Goal: Transaction & Acquisition: Download file/media

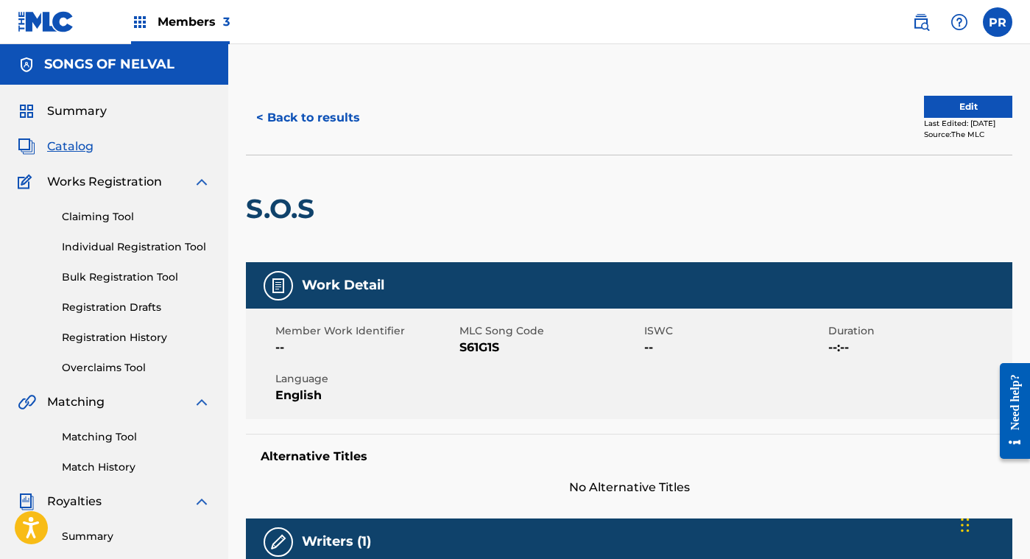
click at [1006, 21] on label at bounding box center [997, 21] width 29 height 29
click at [997, 22] on input "[PERSON_NAME] [PERSON_NAME] [EMAIL_ADDRESS][DOMAIN_NAME] Notification Preferenc…" at bounding box center [997, 22] width 0 height 0
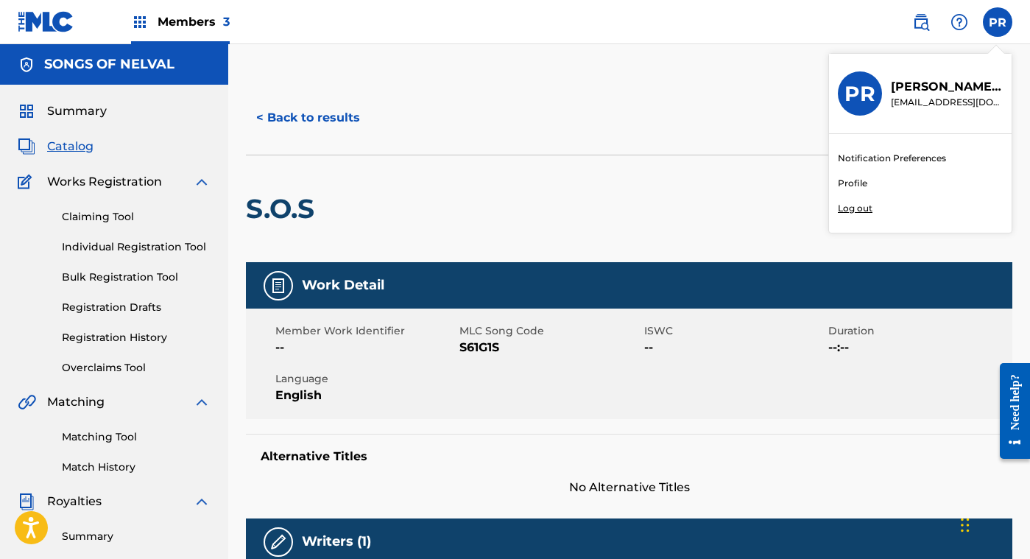
click at [855, 206] on p "Log out" at bounding box center [855, 208] width 35 height 13
click at [997, 22] on input "[PERSON_NAME] [PERSON_NAME] [EMAIL_ADDRESS][DOMAIN_NAME] Notification Preferenc…" at bounding box center [997, 22] width 0 height 0
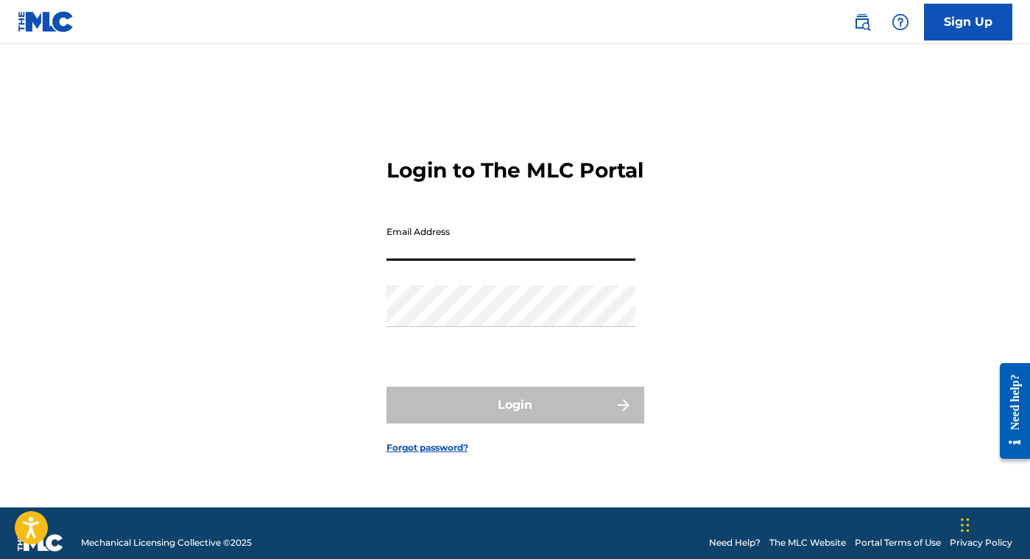
click at [449, 258] on input "Email Address" at bounding box center [510, 240] width 249 height 42
type input "[EMAIL_ADDRESS][DOMAIN_NAME]"
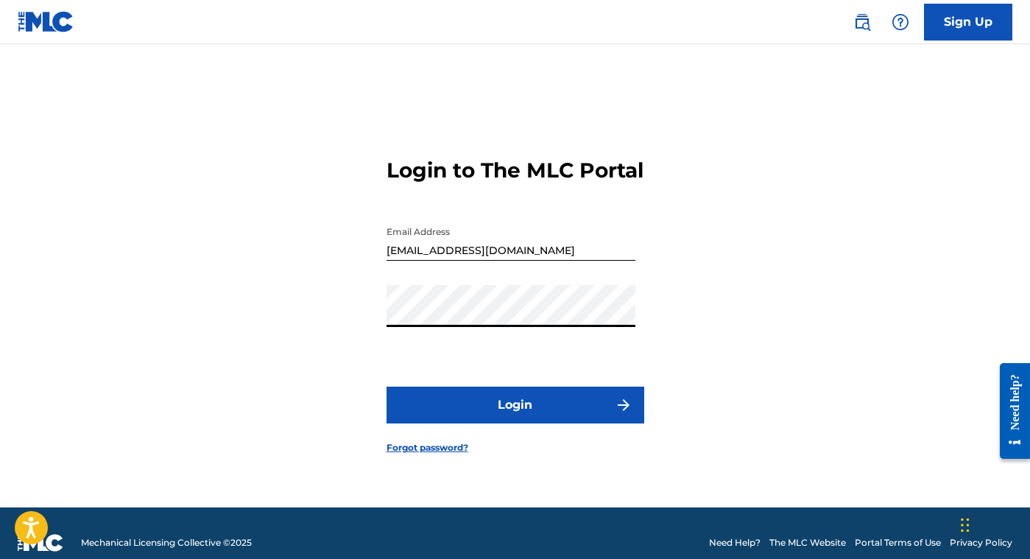
click at [483, 423] on button "Login" at bounding box center [515, 404] width 258 height 37
click at [415, 422] on button "Login" at bounding box center [515, 404] width 258 height 37
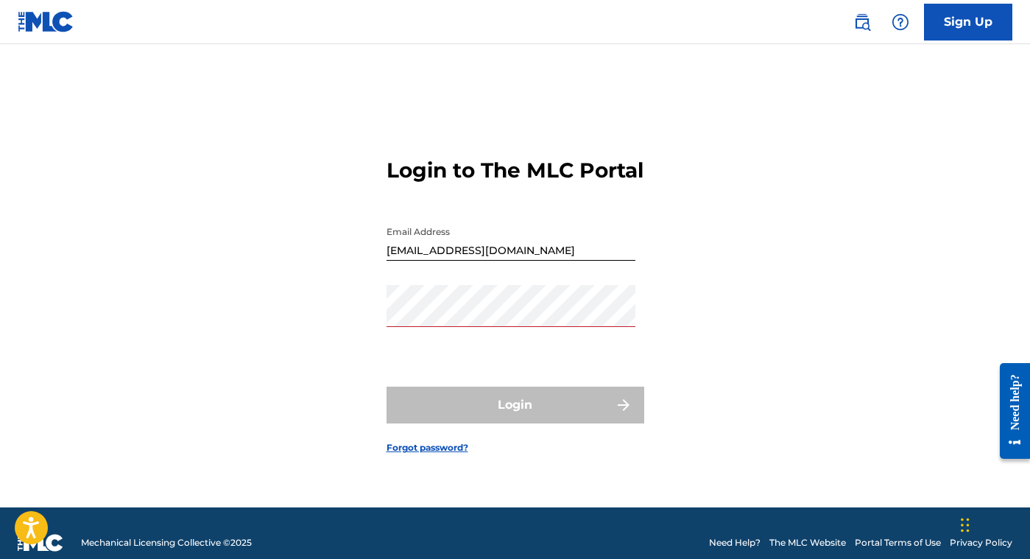
click at [350, 336] on div "Login to The MLC Portal Email Address [EMAIL_ADDRESS][DOMAIN_NAME] Password Log…" at bounding box center [515, 294] width 1030 height 426
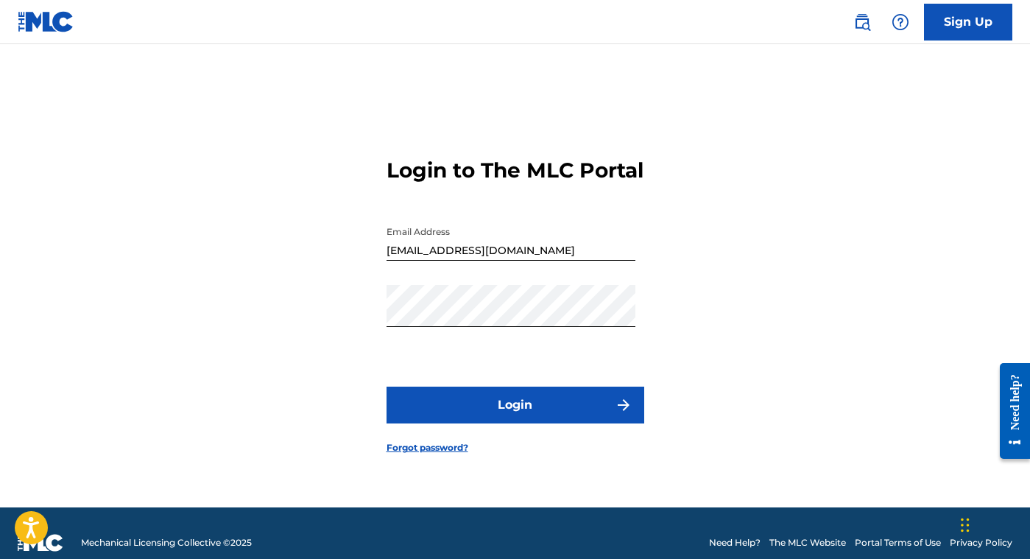
click at [425, 412] on button "Login" at bounding box center [515, 404] width 258 height 37
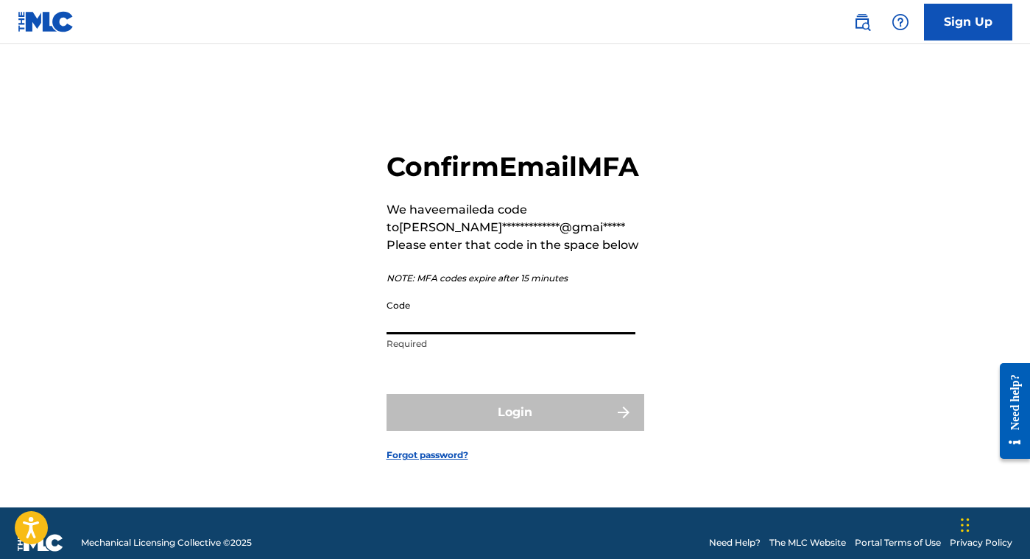
click at [425, 334] on input "Code" at bounding box center [510, 313] width 249 height 42
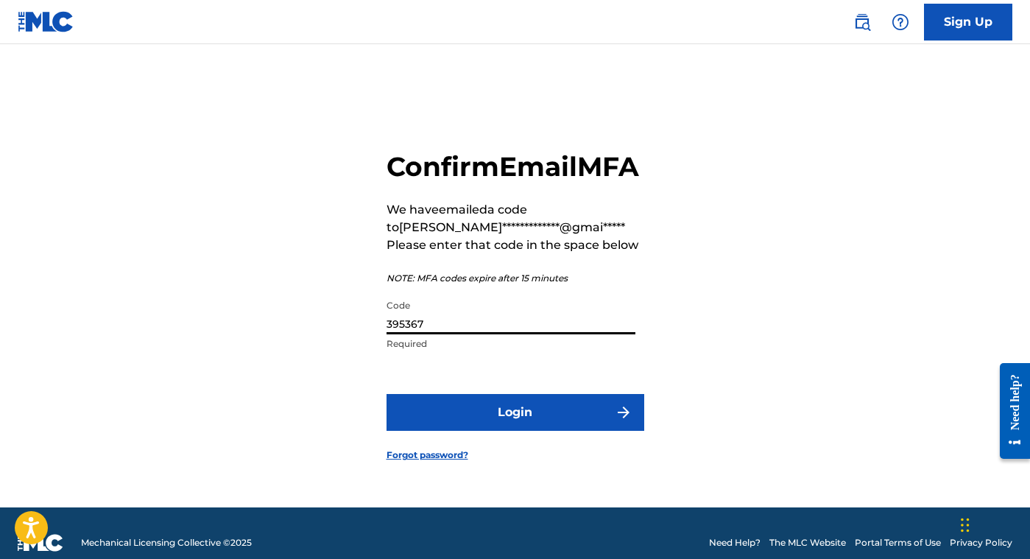
type input "395367"
click at [489, 460] on form "**********" at bounding box center [515, 294] width 258 height 426
click at [481, 431] on button "Login" at bounding box center [515, 412] width 258 height 37
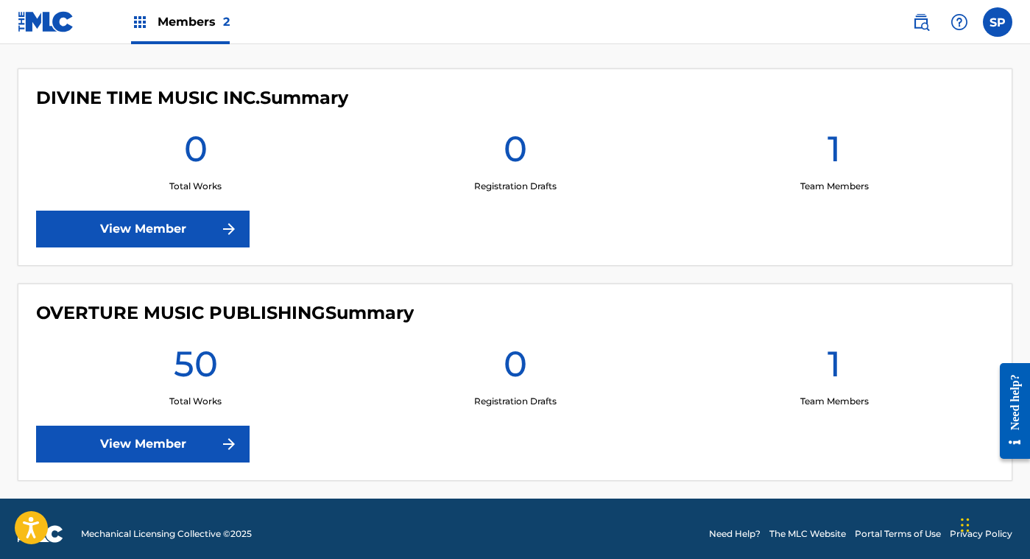
scroll to position [398, 0]
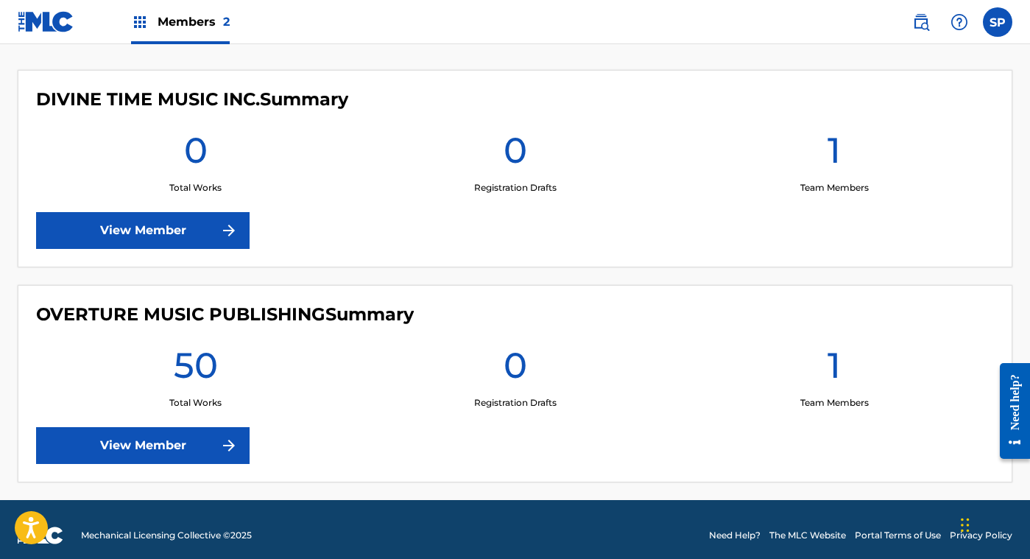
click at [135, 452] on link "View Member" at bounding box center [142, 445] width 213 height 37
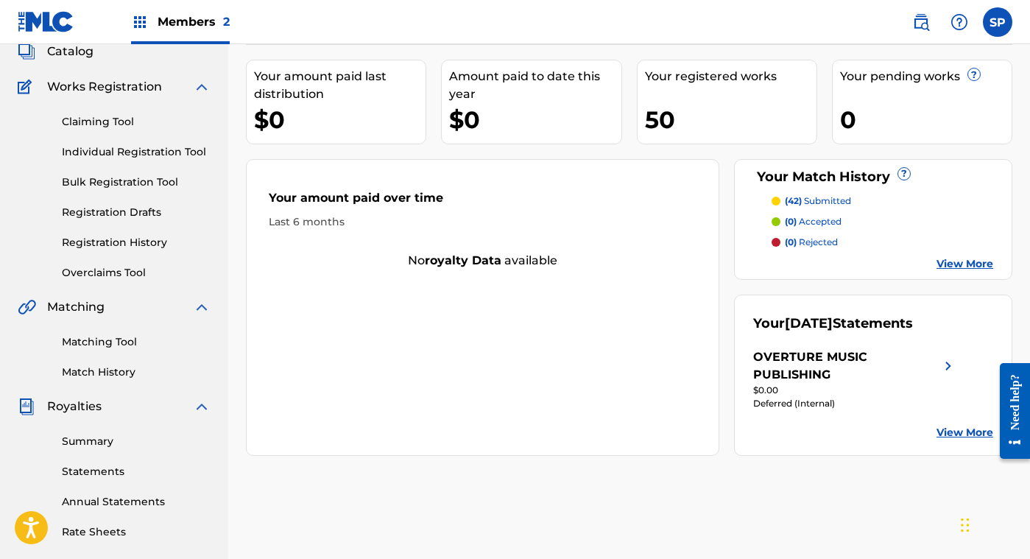
scroll to position [112, 0]
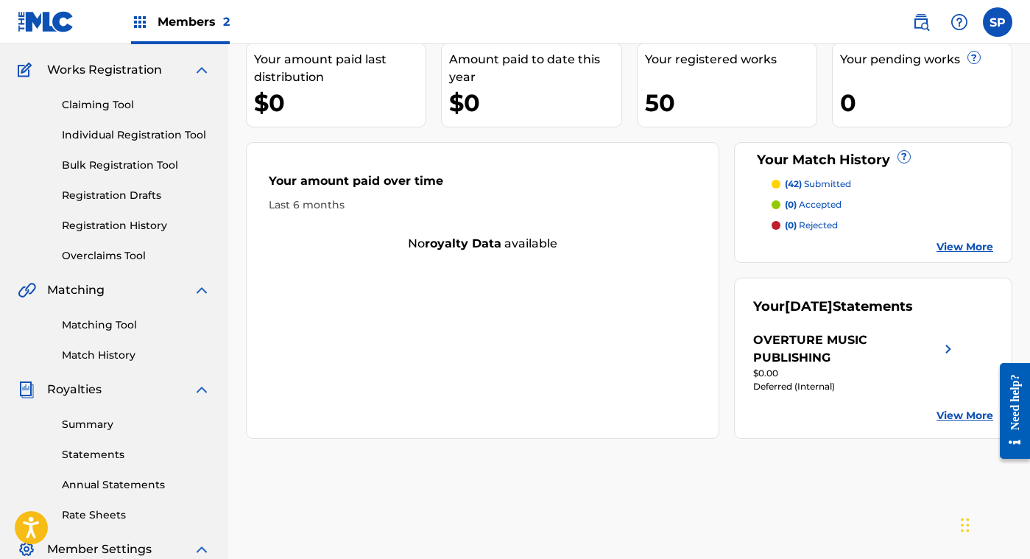
click at [85, 421] on link "Summary" at bounding box center [136, 424] width 149 height 15
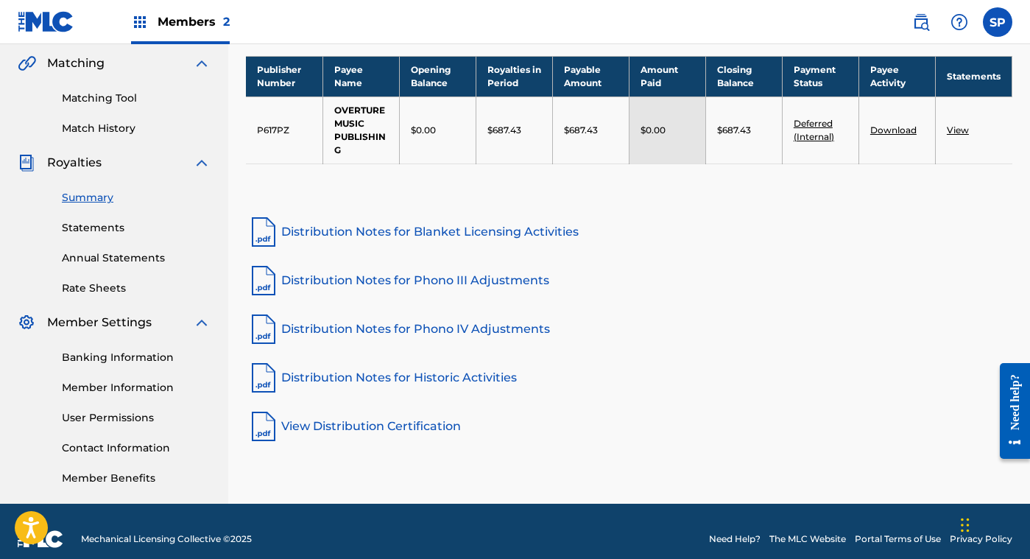
scroll to position [347, 0]
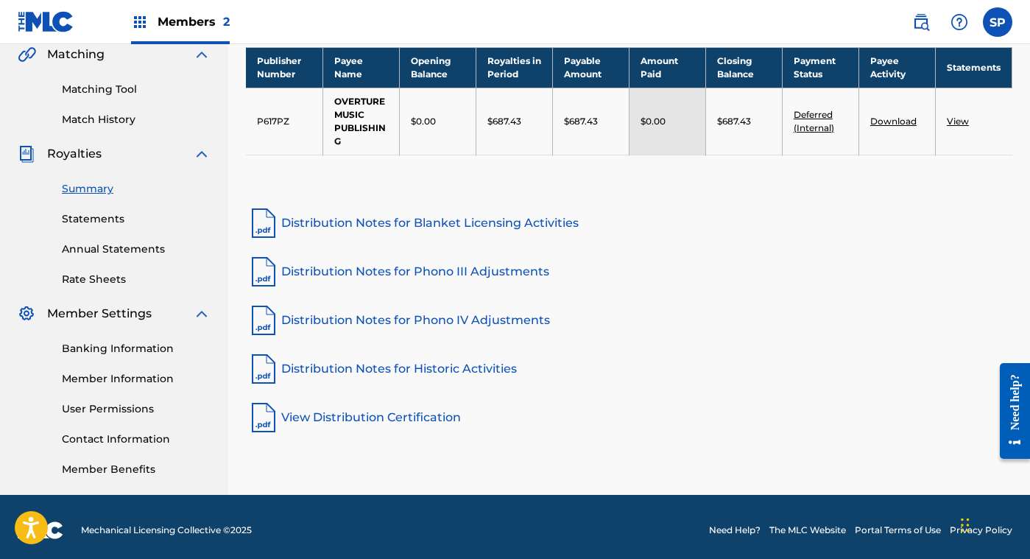
click at [112, 345] on link "Banking Information" at bounding box center [136, 348] width 149 height 15
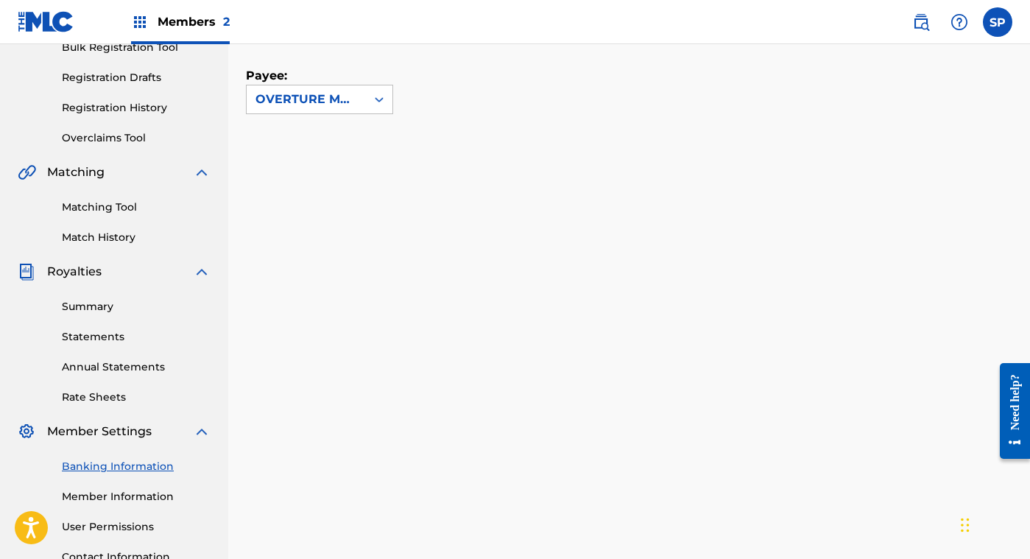
scroll to position [231, 0]
click at [994, 22] on label at bounding box center [997, 21] width 29 height 29
click at [997, 22] on input "SP [PERSON_NAME] [EMAIL_ADDRESS][DOMAIN_NAME] Notification Preferences Profile …" at bounding box center [997, 22] width 0 height 0
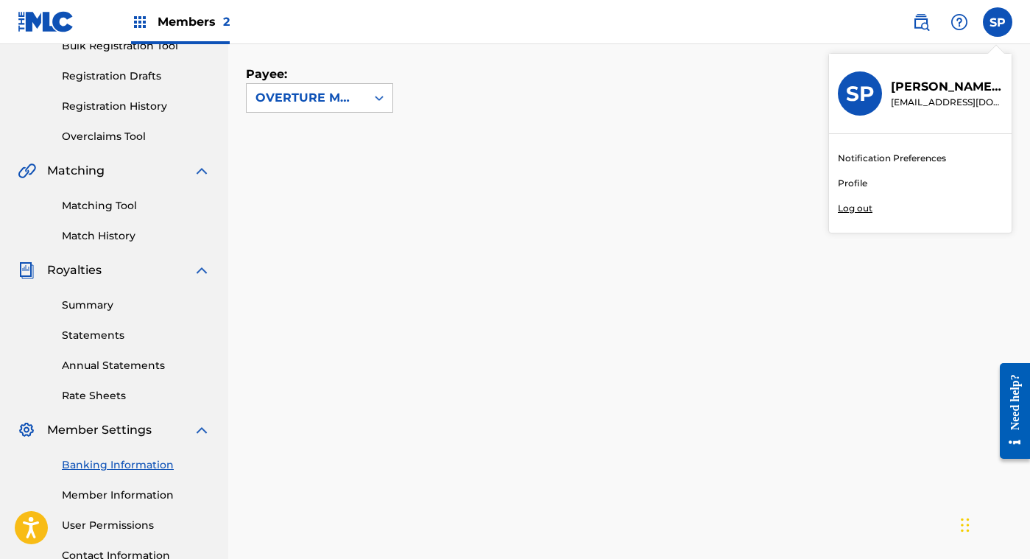
click at [851, 205] on p "Log out" at bounding box center [855, 208] width 35 height 13
click at [997, 22] on input "SP [PERSON_NAME] [EMAIL_ADDRESS][DOMAIN_NAME] Notification Preferences Profile …" at bounding box center [997, 22] width 0 height 0
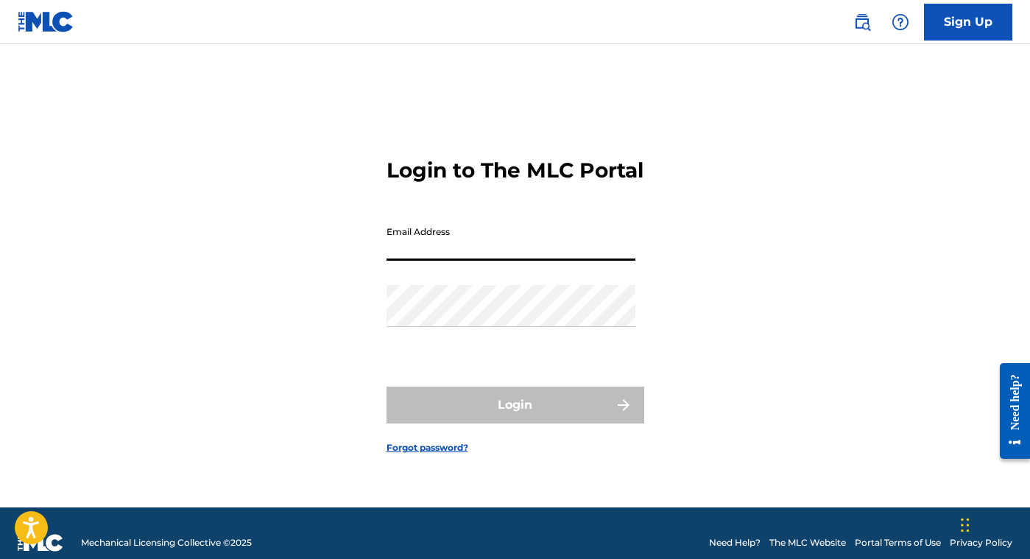
click at [447, 258] on input "Email Address" at bounding box center [510, 240] width 249 height 42
type input "[DOMAIN_NAME][EMAIL_ADDRESS][DOMAIN_NAME]"
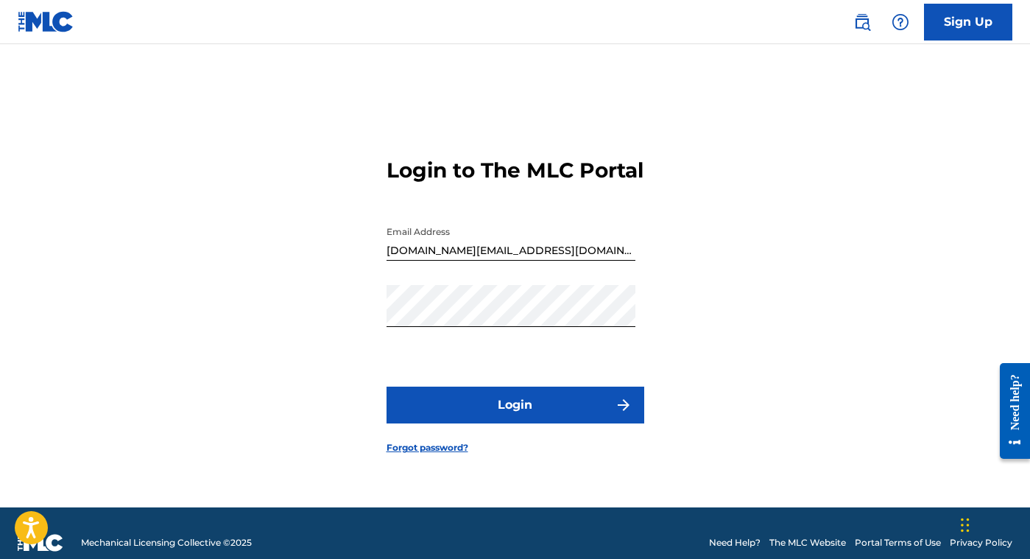
click at [478, 420] on button "Login" at bounding box center [515, 404] width 258 height 37
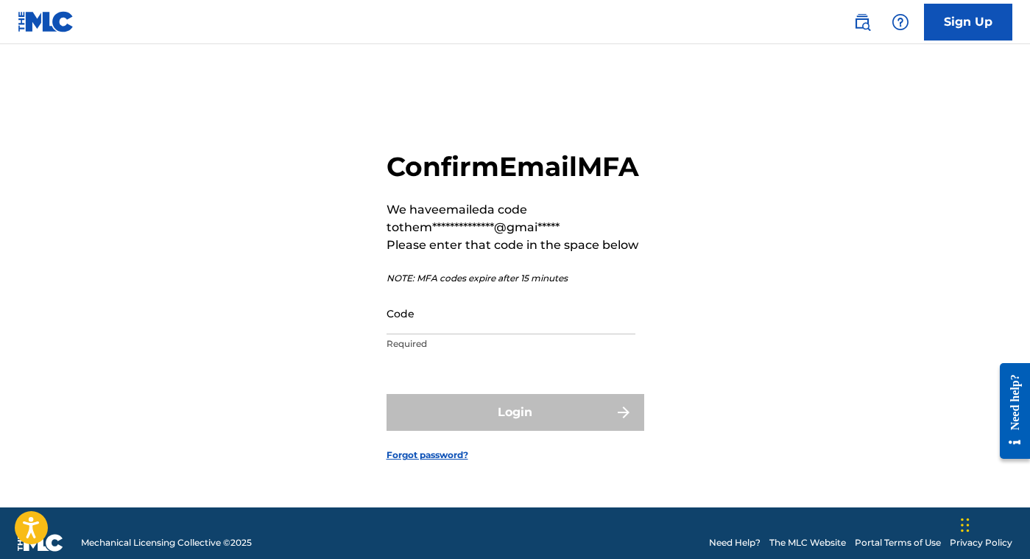
click at [440, 334] on input "Code" at bounding box center [510, 313] width 249 height 42
paste input "460020"
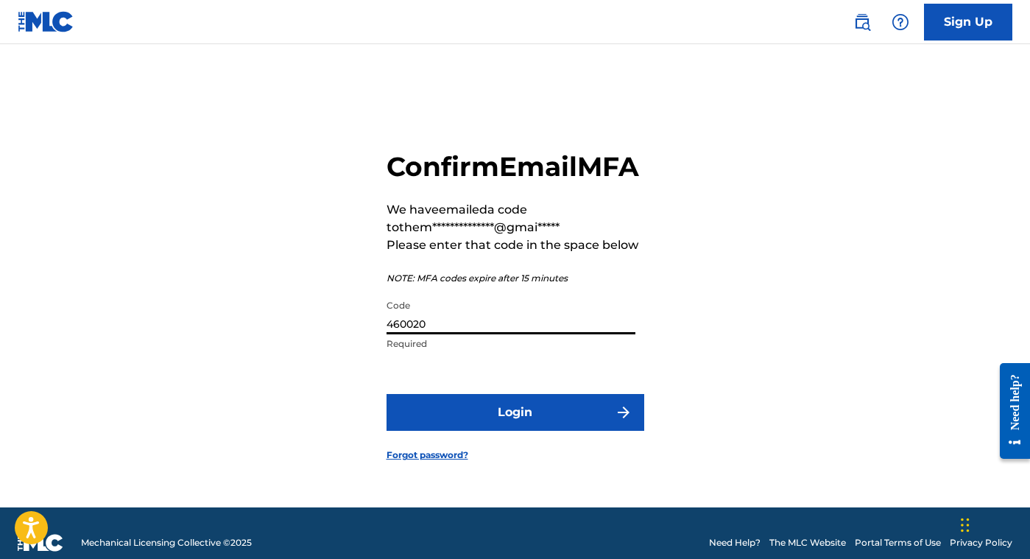
type input "460020"
click at [478, 431] on button "Login" at bounding box center [515, 412] width 258 height 37
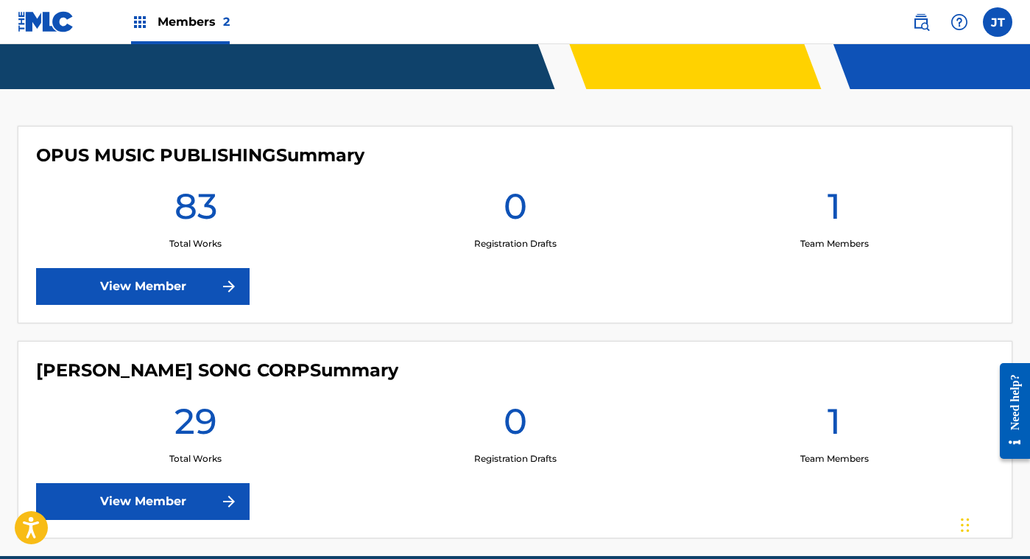
scroll to position [344, 0]
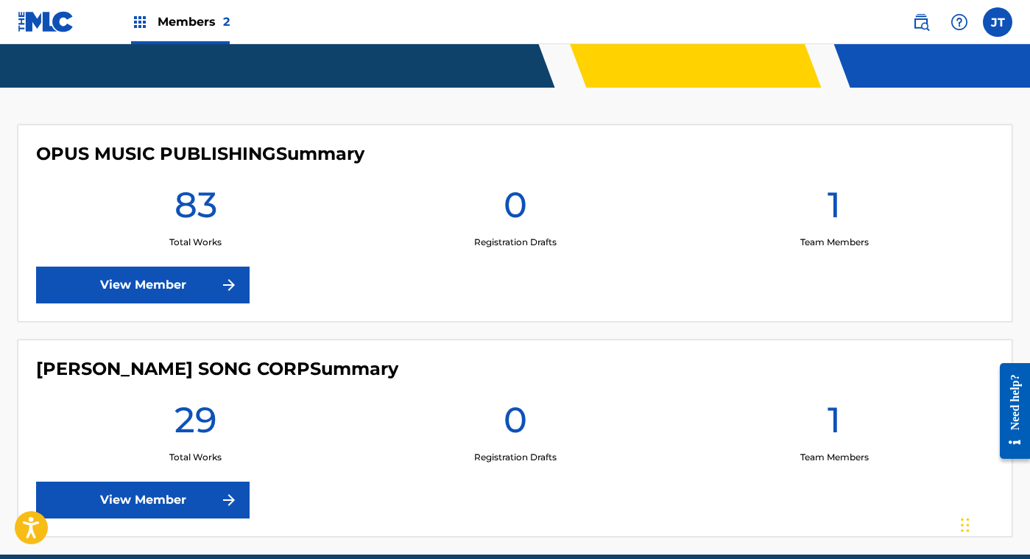
click at [146, 291] on link "View Member" at bounding box center [142, 284] width 213 height 37
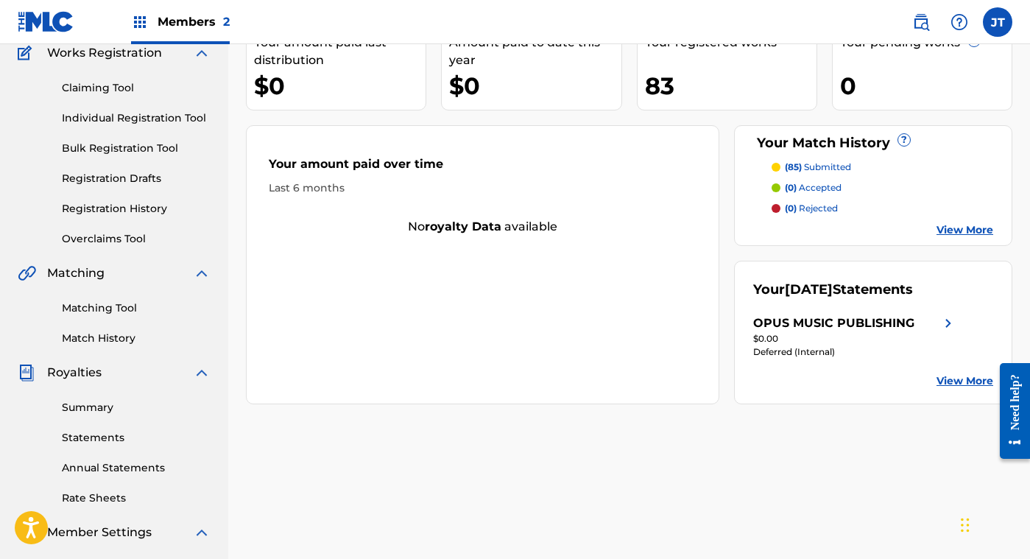
scroll to position [135, 0]
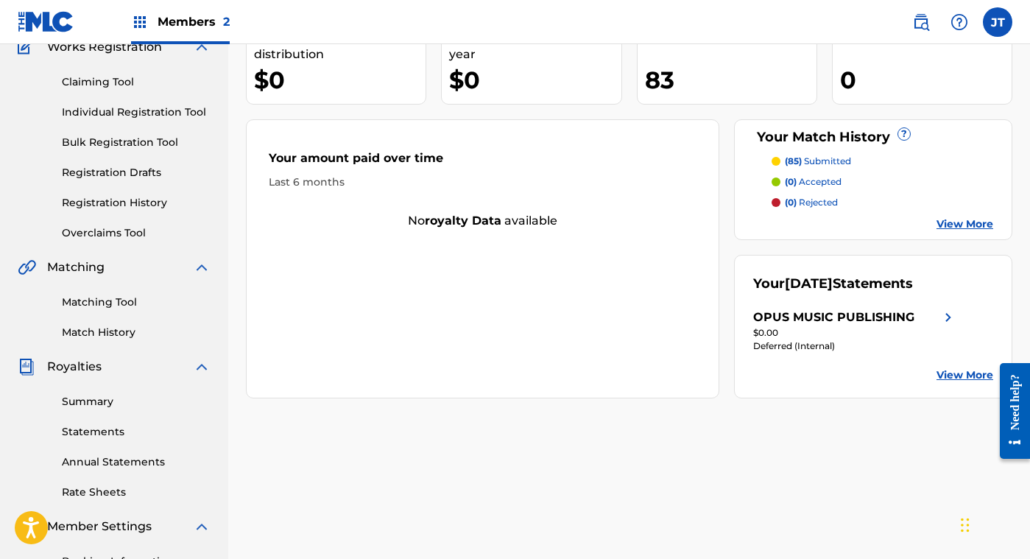
click at [88, 400] on link "Summary" at bounding box center [136, 401] width 149 height 15
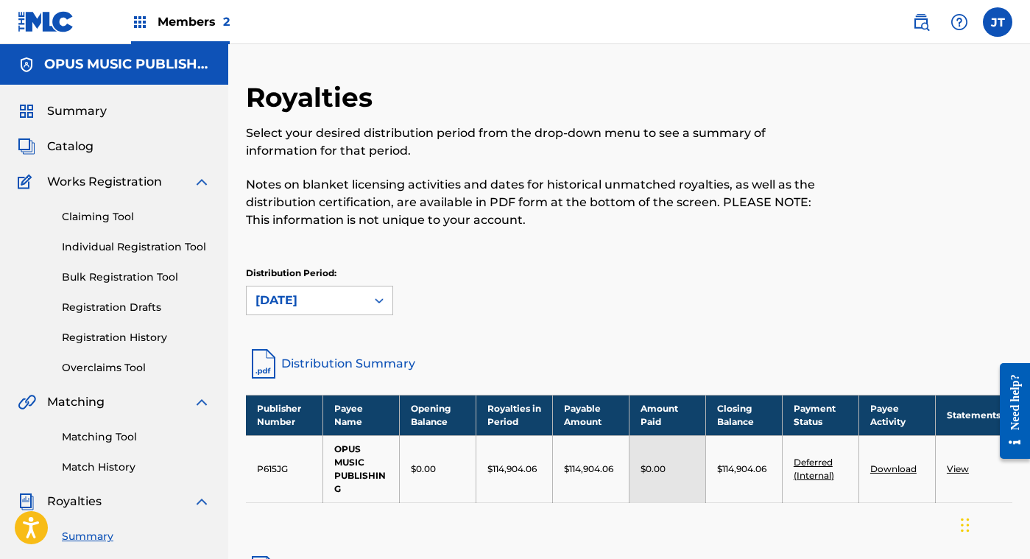
click at [959, 468] on link "View" at bounding box center [957, 468] width 22 height 11
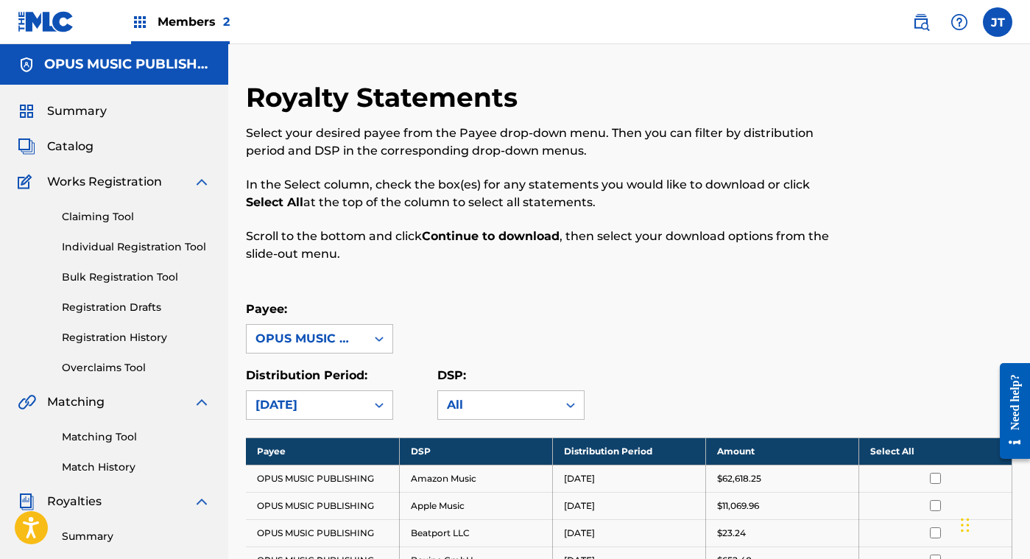
drag, startPoint x: 1028, startPoint y: 93, endPoint x: 1032, endPoint y: 153, distance: 59.7
click at [1029, 157] on html "Accessibility Screen-Reader Guide, Feedback, and Issue Reporting | New window M…" at bounding box center [515, 279] width 1030 height 559
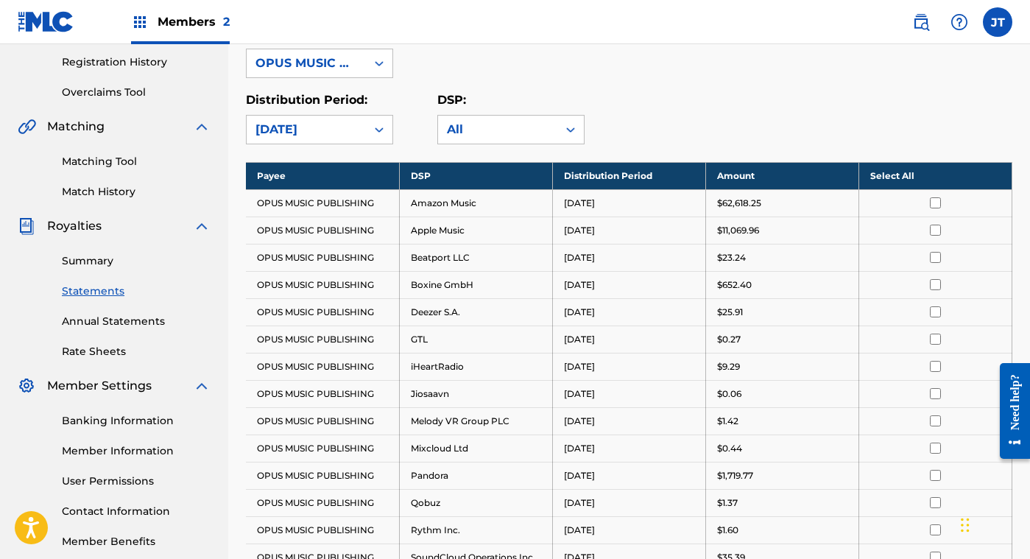
scroll to position [266, 0]
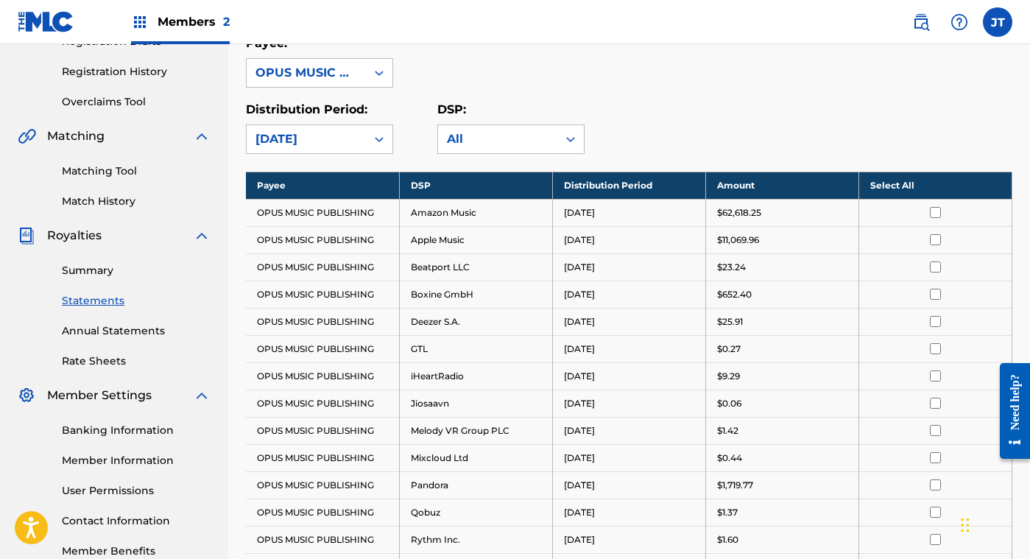
click at [935, 210] on input "checkbox" at bounding box center [935, 212] width 11 height 11
click at [932, 240] on input "checkbox" at bounding box center [935, 239] width 11 height 11
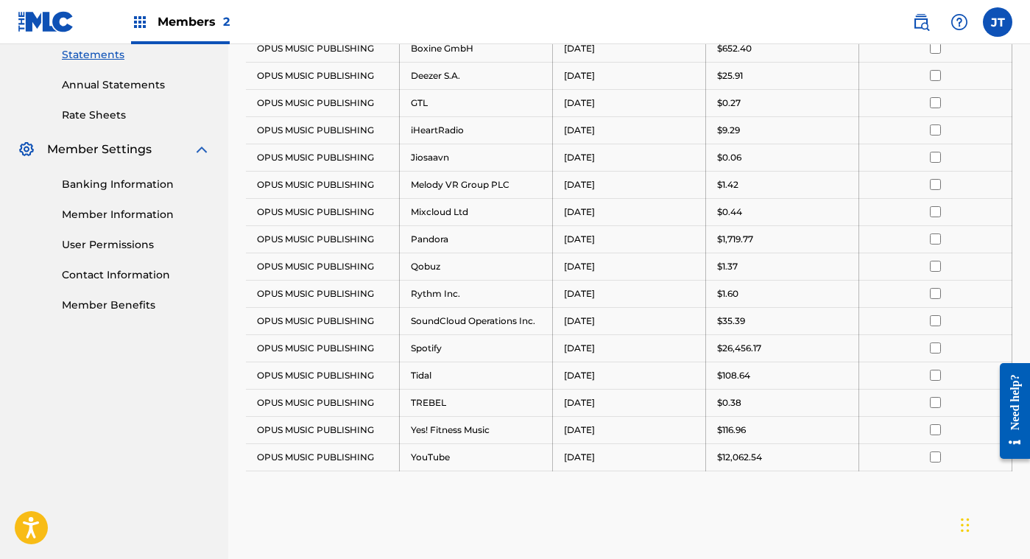
scroll to position [512, 0]
click at [934, 344] on input "checkbox" at bounding box center [935, 346] width 11 height 11
click at [933, 455] on input "checkbox" at bounding box center [935, 455] width 11 height 11
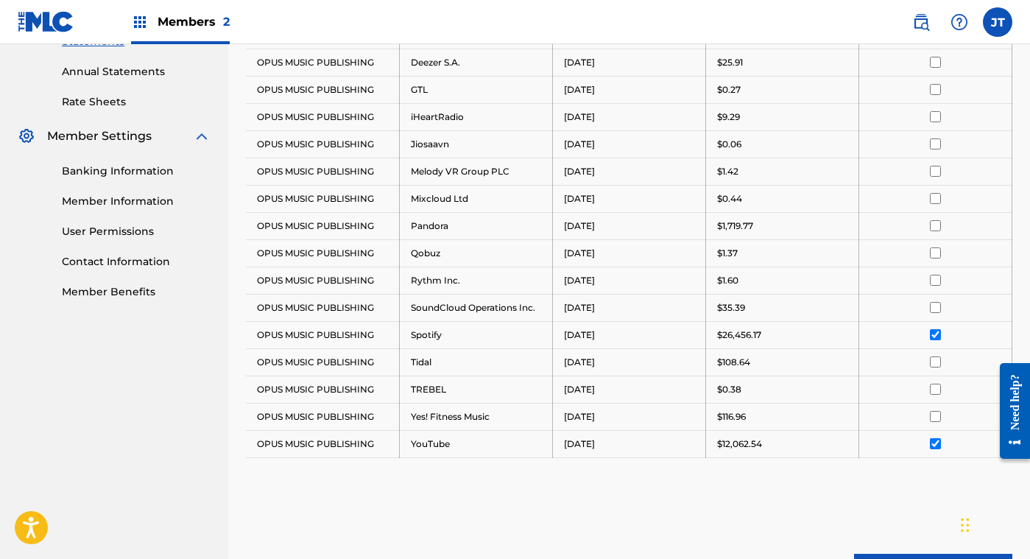
scroll to position [685, 0]
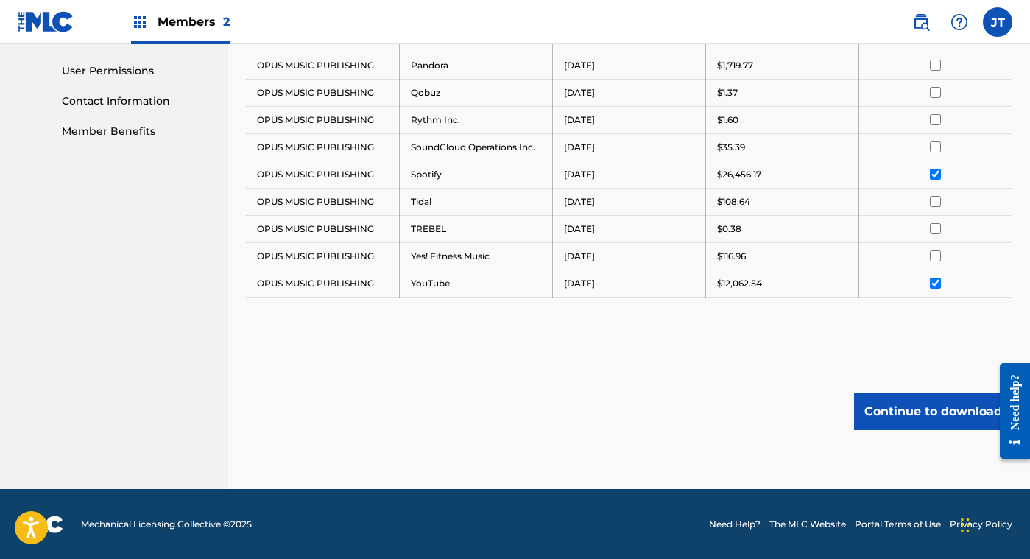
click at [922, 411] on button "Continue to download" at bounding box center [933, 411] width 158 height 37
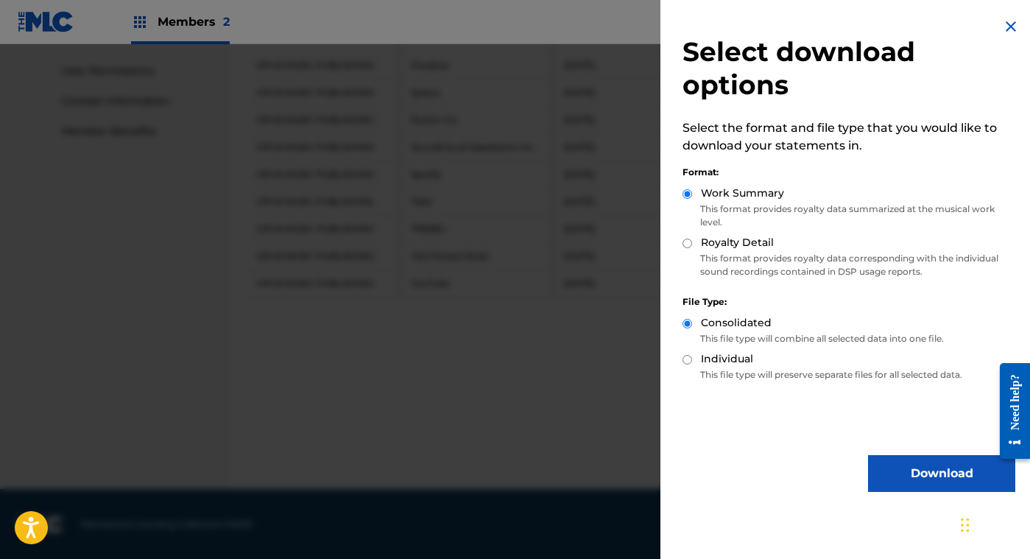
click at [682, 238] on input "Royalty Detail" at bounding box center [687, 243] width 10 height 10
radio input "true"
click at [887, 471] on button "Download" at bounding box center [941, 473] width 147 height 37
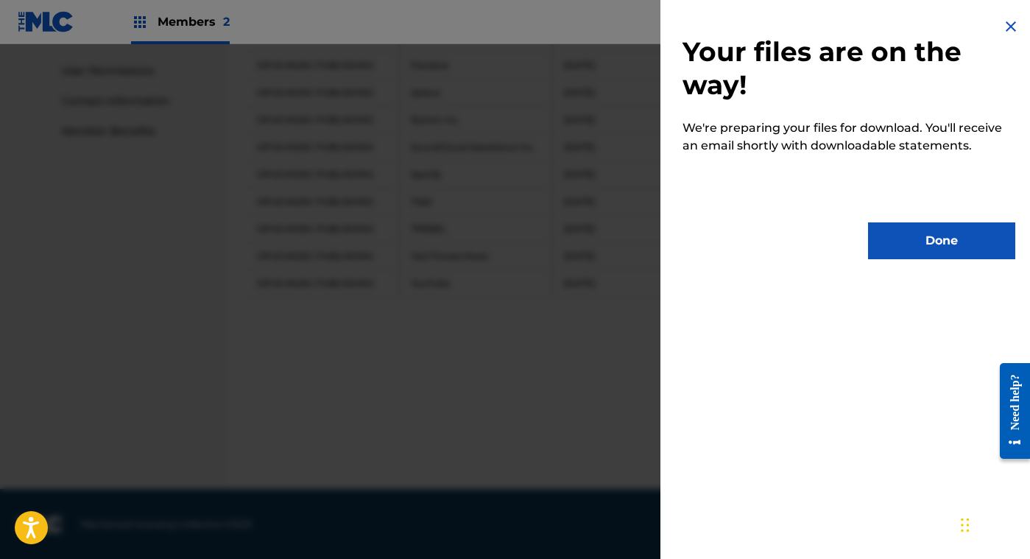
click at [896, 246] on button "Done" at bounding box center [941, 240] width 147 height 37
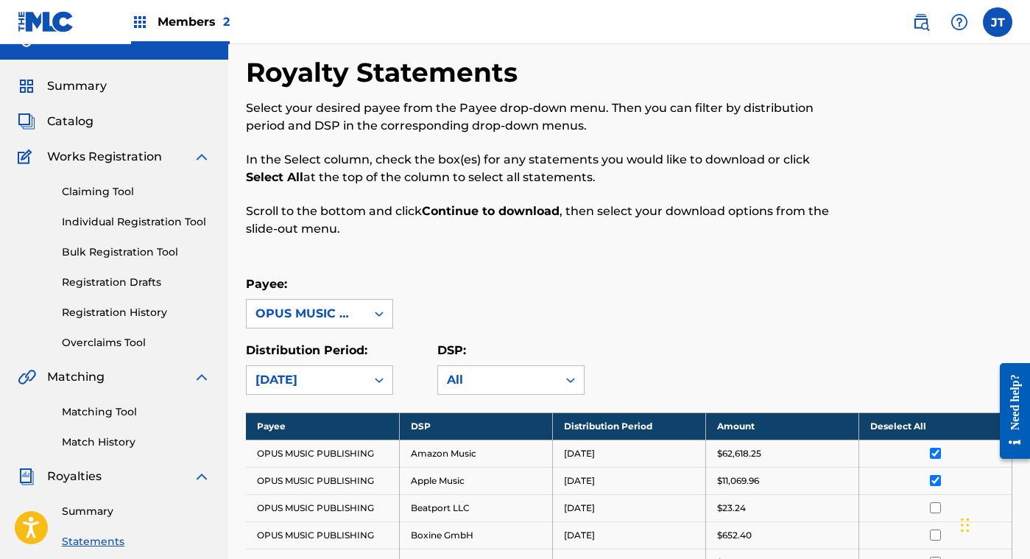
scroll to position [0, 0]
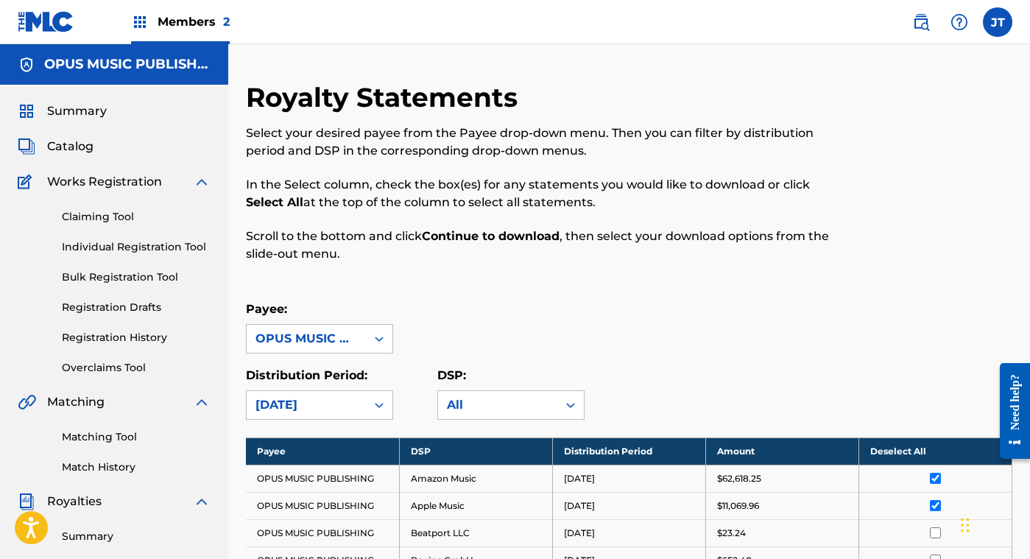
drag, startPoint x: 1028, startPoint y: 99, endPoint x: 1029, endPoint y: 146, distance: 47.1
